Goal: Information Seeking & Learning: Understand process/instructions

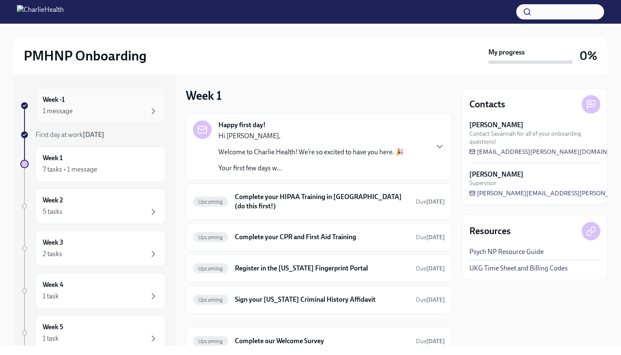
click at [129, 104] on div "Week -1 1 message" at bounding box center [101, 105] width 116 height 21
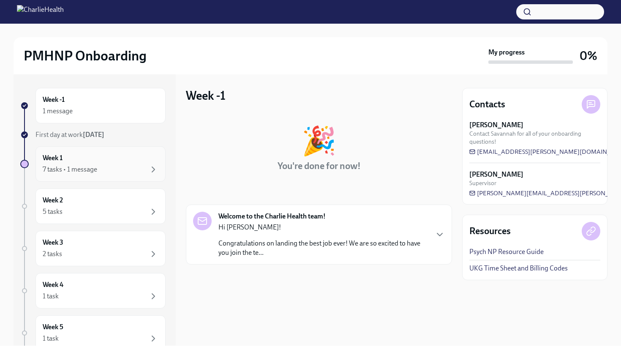
click at [93, 161] on div "Week 1 7 tasks • 1 message" at bounding box center [101, 163] width 116 height 21
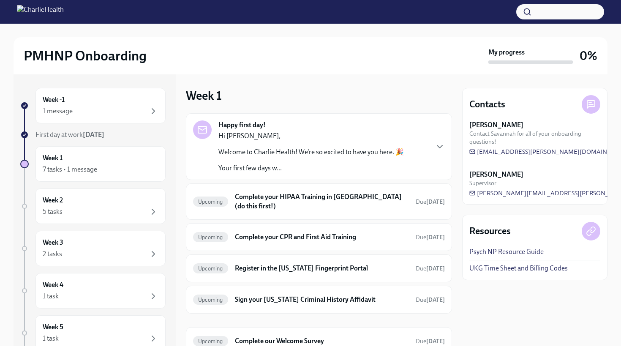
click at [109, 126] on div "Week -1 1 message First day at work [DATE] Week 1 7 tasks • 1 message Week 2 5 …" at bounding box center [92, 265] width 145 height 355
click at [114, 116] on div "Week -1 1 message" at bounding box center [100, 105] width 130 height 35
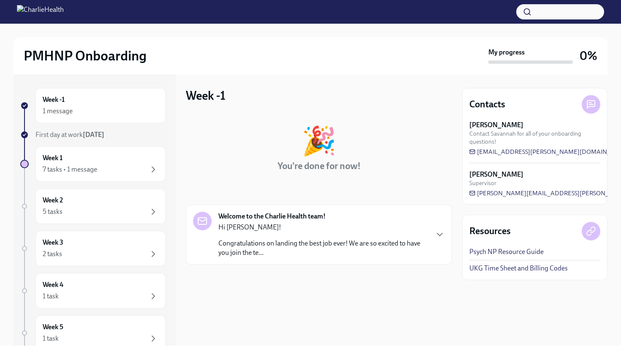
click at [351, 218] on div "Welcome to the Charlie Health team! Hi [PERSON_NAME]! Congratulations on landin…" at bounding box center [322, 235] width 209 height 46
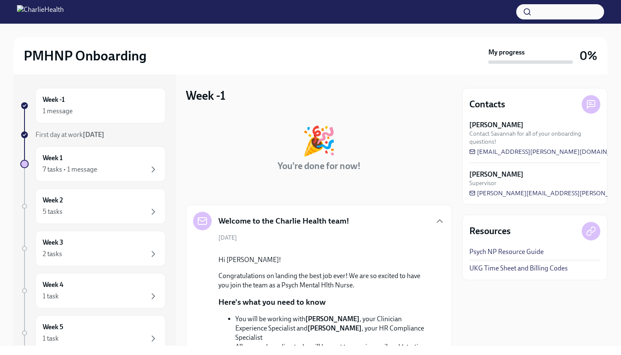
click at [435, 149] on div "🎉 You're done for now!" at bounding box center [319, 152] width 266 height 51
click at [620, 230] on div "PMHNP Onboarding My progress 0% Week -1 1 message First day at work [DATE] Week…" at bounding box center [310, 185] width 621 height 322
click at [444, 226] on div "Welcome to the Charlie Health team!" at bounding box center [319, 221] width 252 height 19
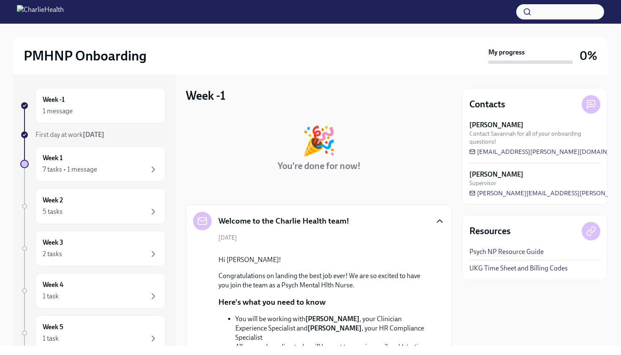
click at [439, 220] on icon "button" at bounding box center [440, 221] width 10 height 10
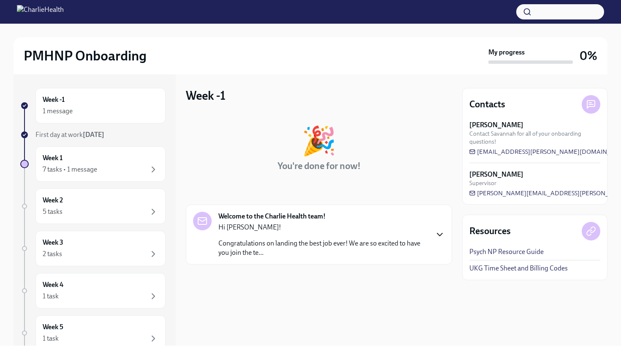
click at [439, 220] on div "Welcome to the Charlie Health team! Hi [PERSON_NAME]! Congratulations on landin…" at bounding box center [319, 235] width 252 height 46
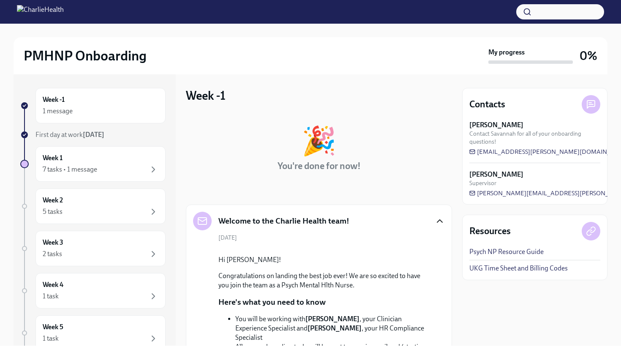
drag, startPoint x: 595, startPoint y: 346, endPoint x: 598, endPoint y: 353, distance: 7.0
click at [598, 352] on div "PMHNP Onboarding My progress 0% Week -1 1 message First day at work [DATE] Week…" at bounding box center [310, 177] width 621 height 355
click at [620, 348] on div "PMHNP Onboarding My progress 0% Week -1 1 message First day at work [DATE] Week…" at bounding box center [310, 177] width 621 height 355
drag, startPoint x: 548, startPoint y: 322, endPoint x: 548, endPoint y: 296, distance: 26.2
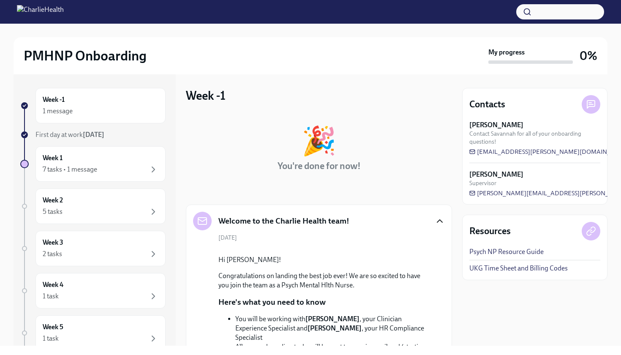
click at [548, 296] on div "Contacts [PERSON_NAME] Contact Savannah for all of your onboarding questions! […" at bounding box center [534, 209] width 145 height 271
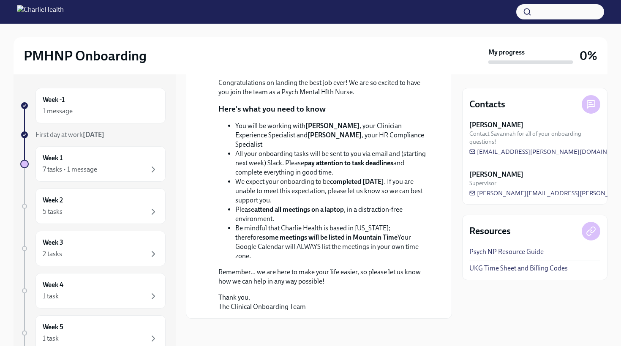
scroll to position [245, 0]
click at [91, 153] on div "Week 1 7 tasks • 1 message" at bounding box center [100, 163] width 130 height 35
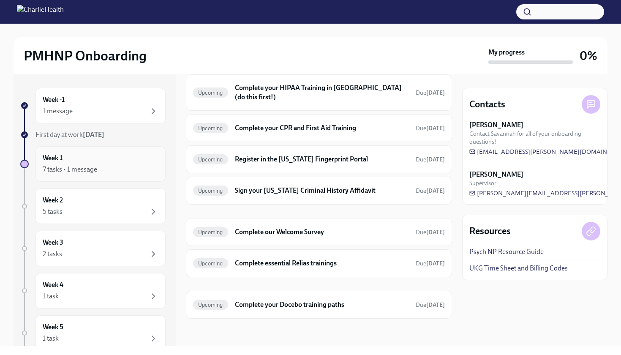
scroll to position [6, 0]
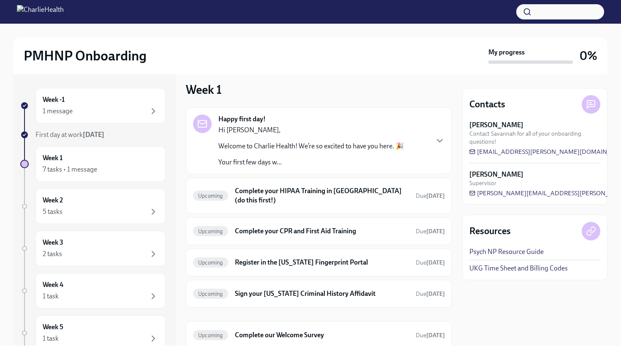
click at [387, 147] on p "Welcome to Charlie Health! We’re so excited to have you here. 🎉" at bounding box center [310, 145] width 185 height 9
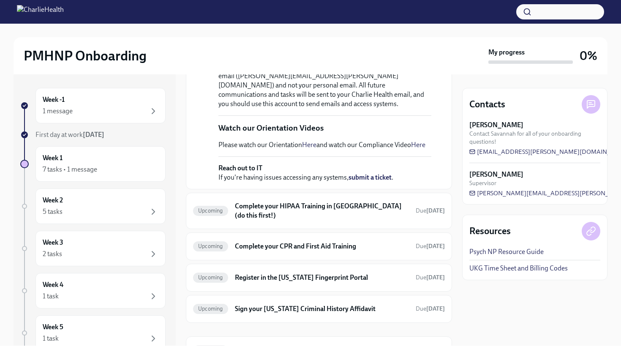
scroll to position [288, 0]
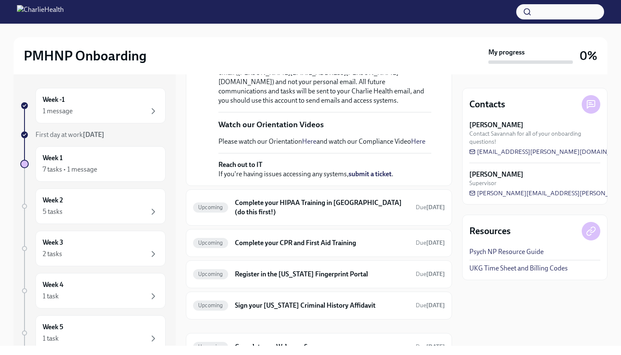
click at [312, 145] on link "Here" at bounding box center [309, 141] width 14 height 8
